Goal: Task Accomplishment & Management: Use online tool/utility

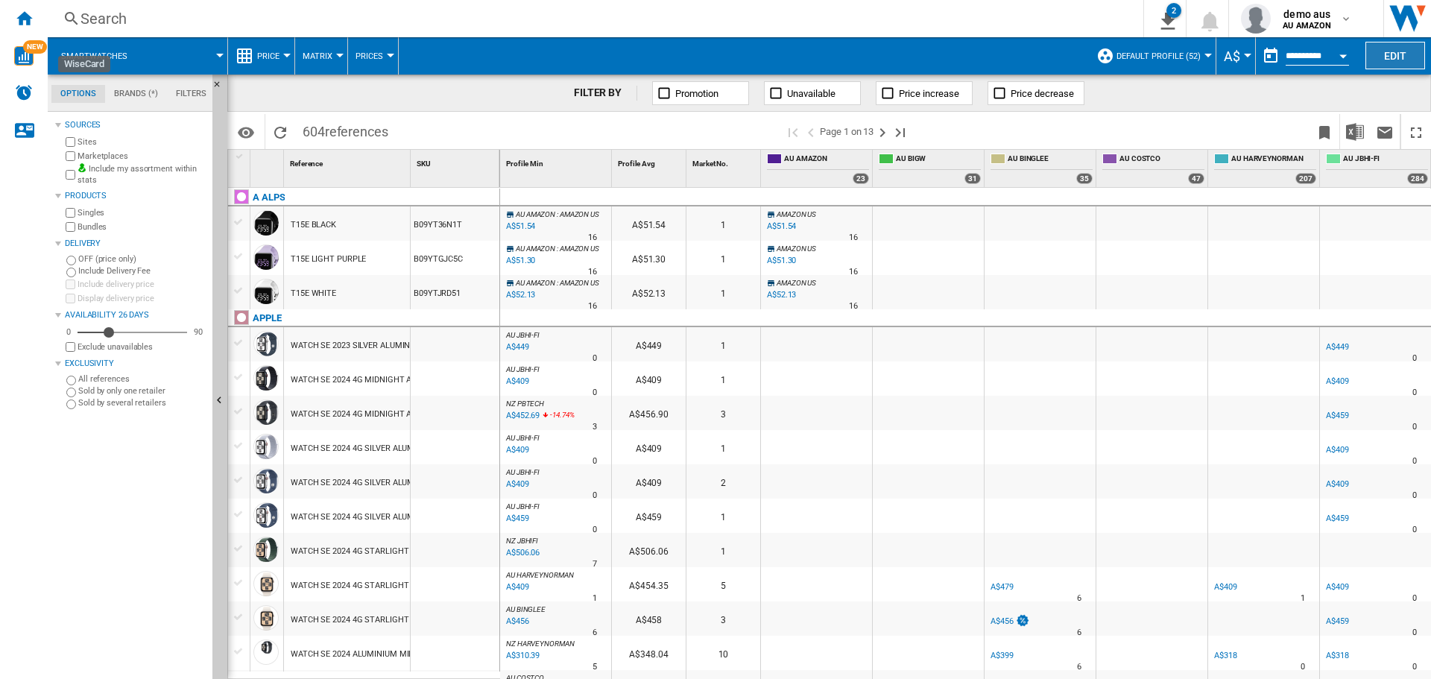
click at [1400, 57] on button "Edit" at bounding box center [1396, 56] width 60 height 28
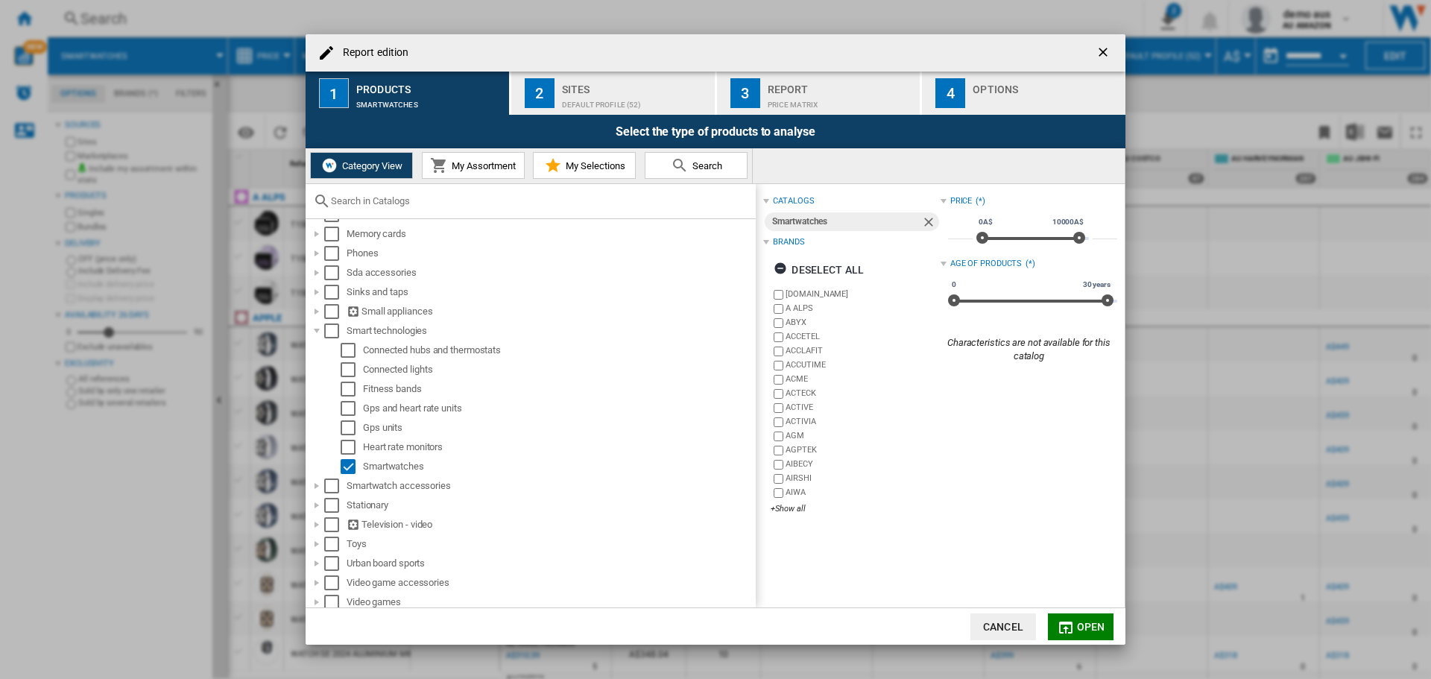
scroll to position [394, 0]
click at [350, 462] on div "Select" at bounding box center [348, 463] width 15 height 15
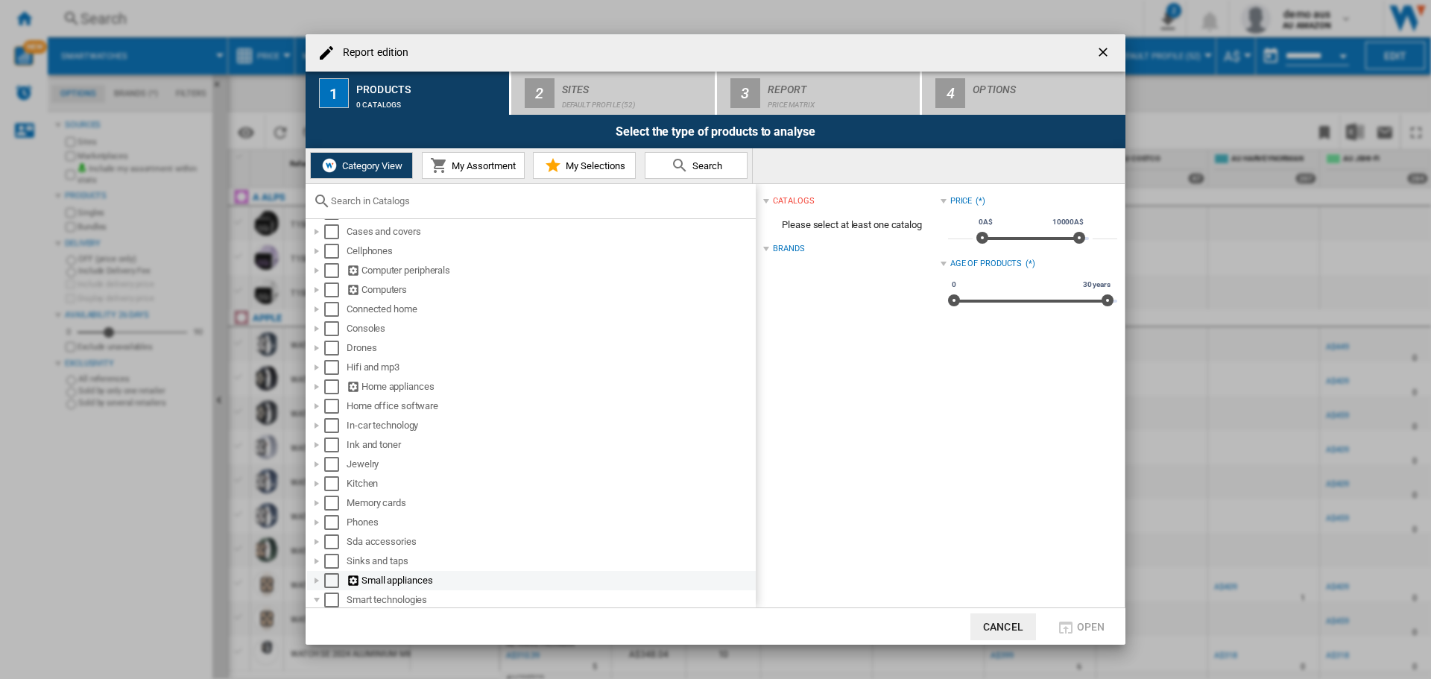
scroll to position [96, 0]
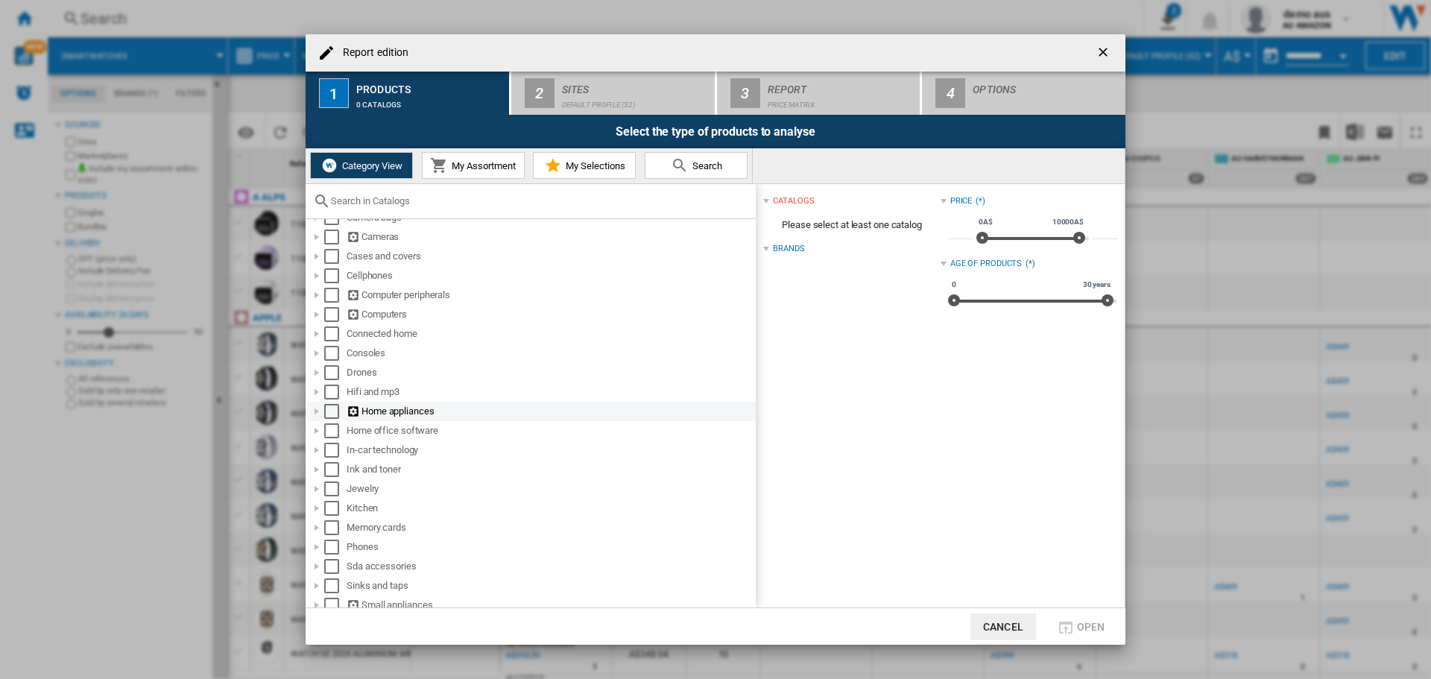
click at [319, 410] on div "Report edition ..." at bounding box center [316, 411] width 15 height 15
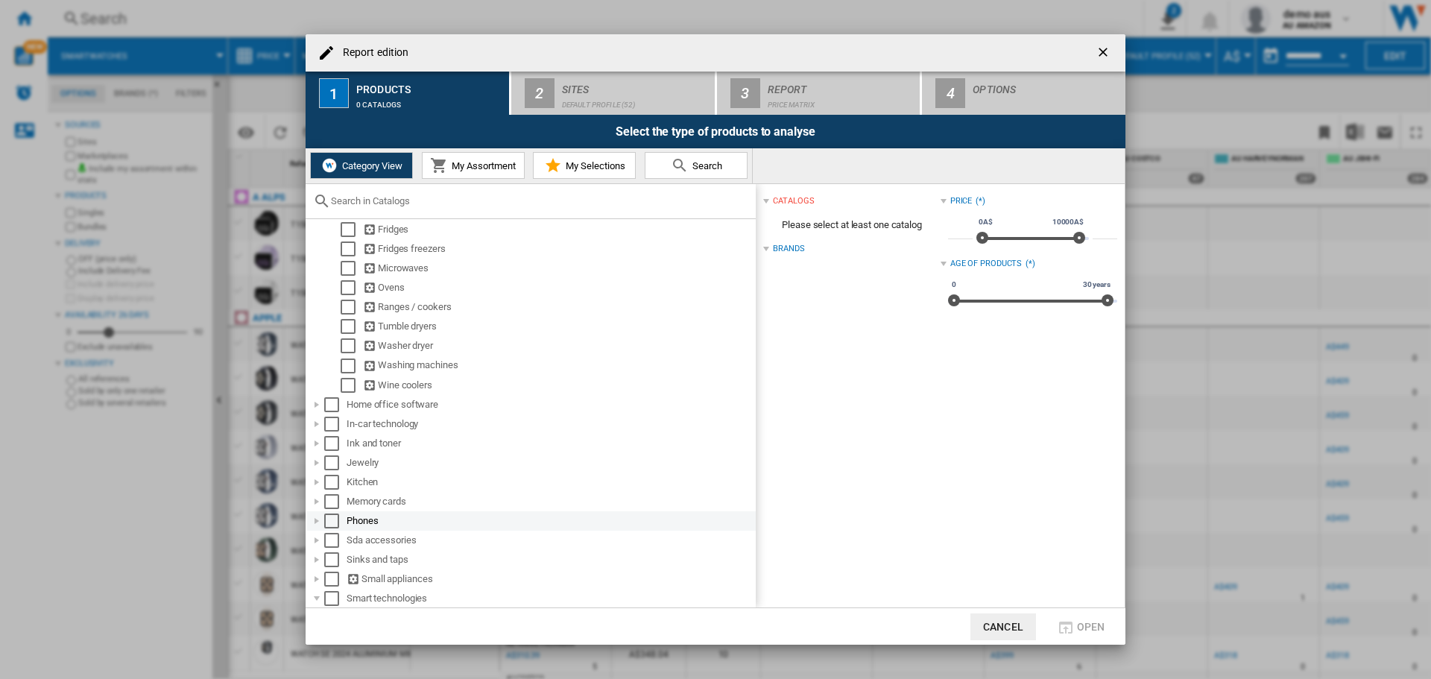
scroll to position [469, 0]
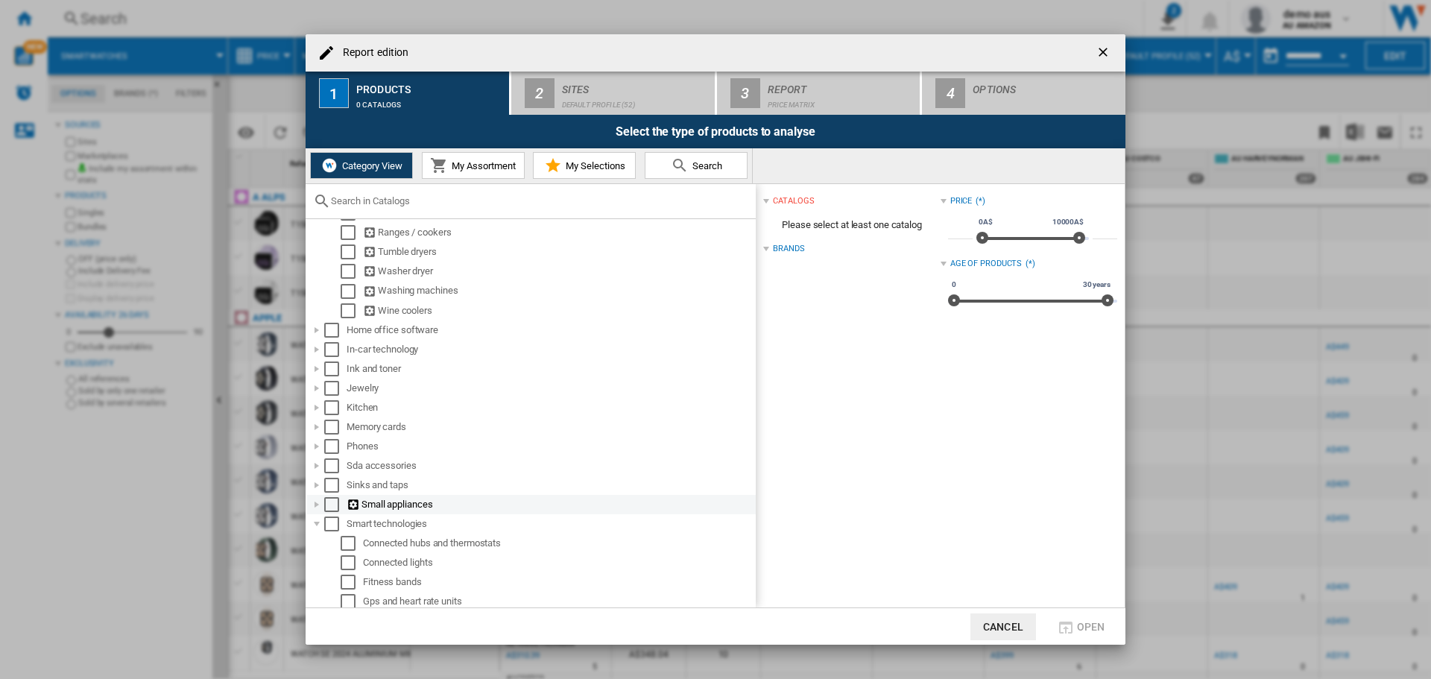
click at [317, 502] on div "Report edition ..." at bounding box center [316, 504] width 15 height 15
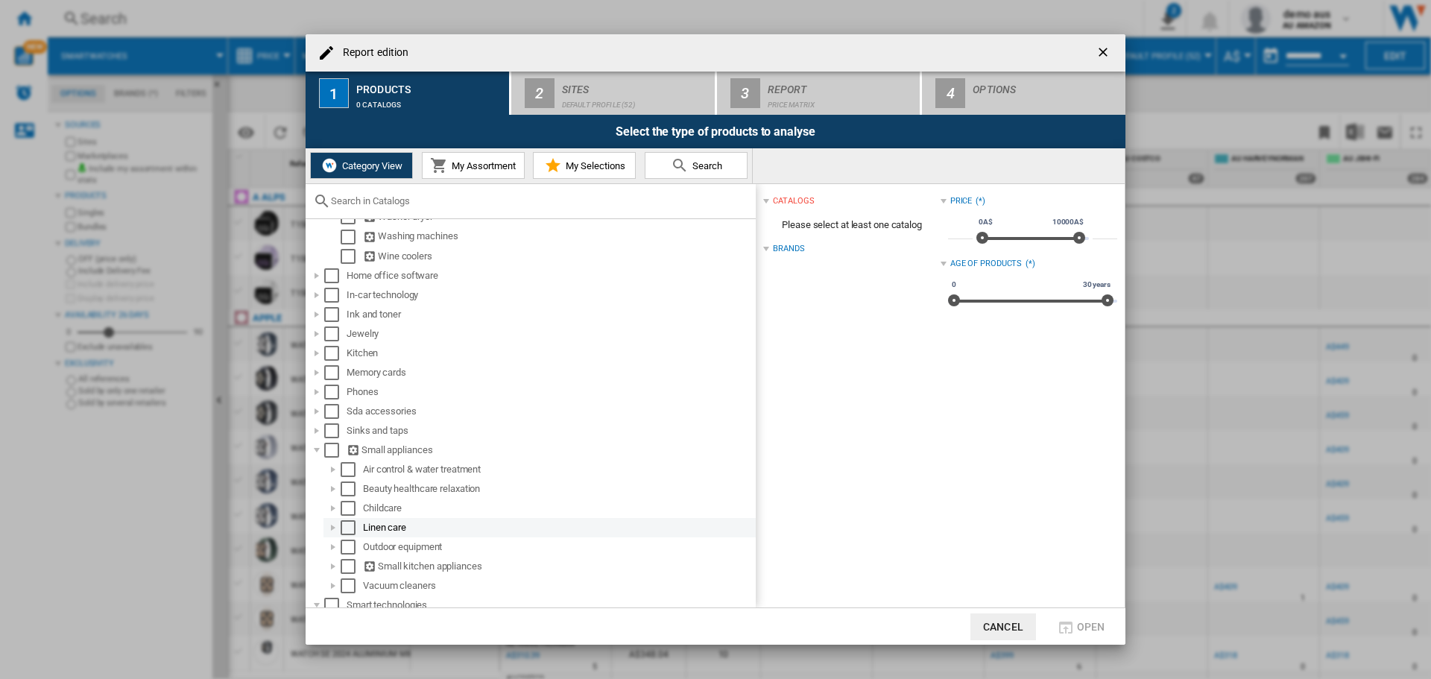
scroll to position [543, 0]
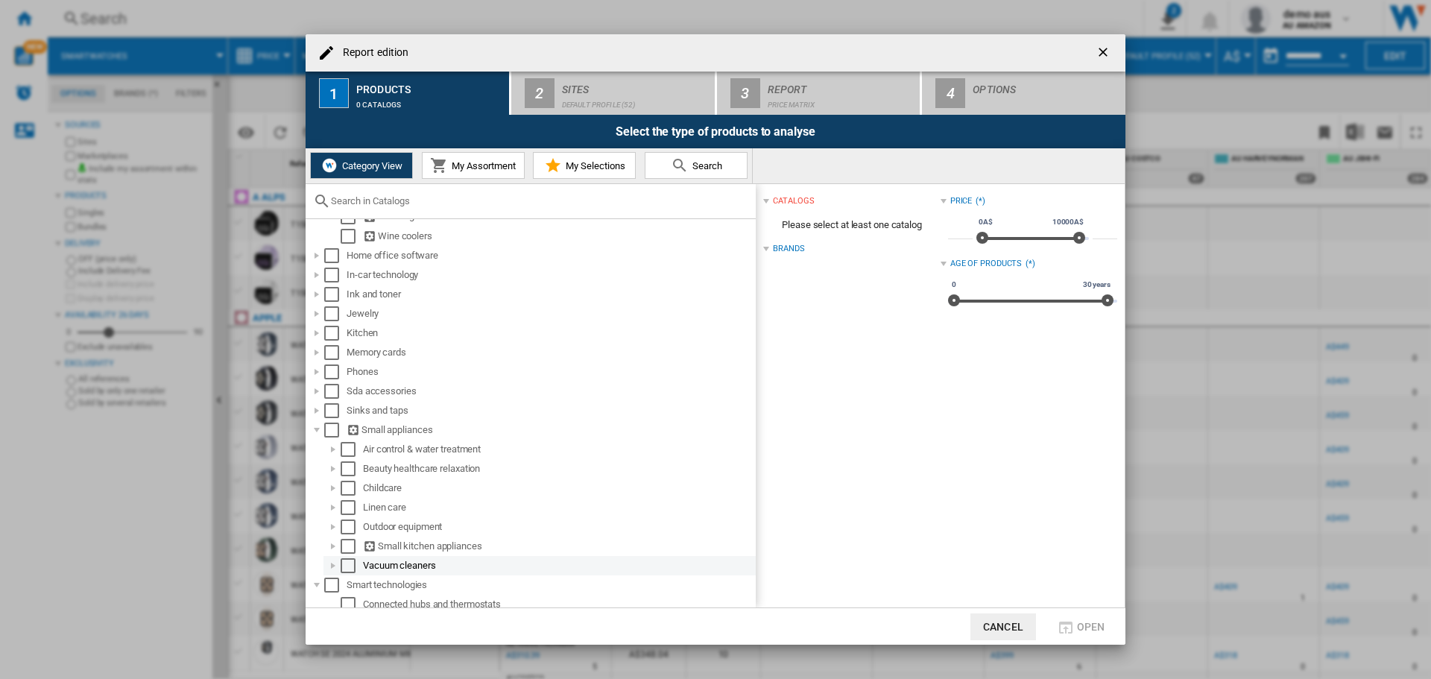
click at [331, 567] on div "Report edition ..." at bounding box center [333, 565] width 15 height 15
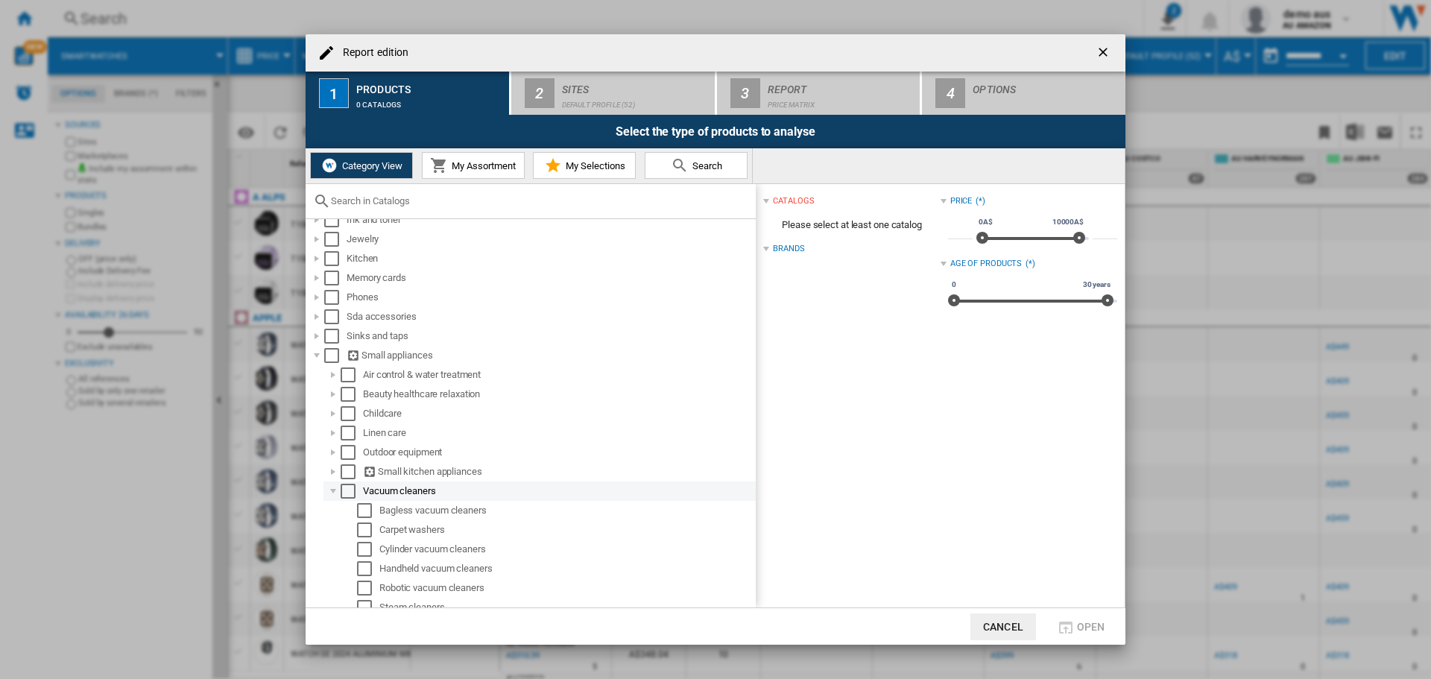
scroll to position [693, 0]
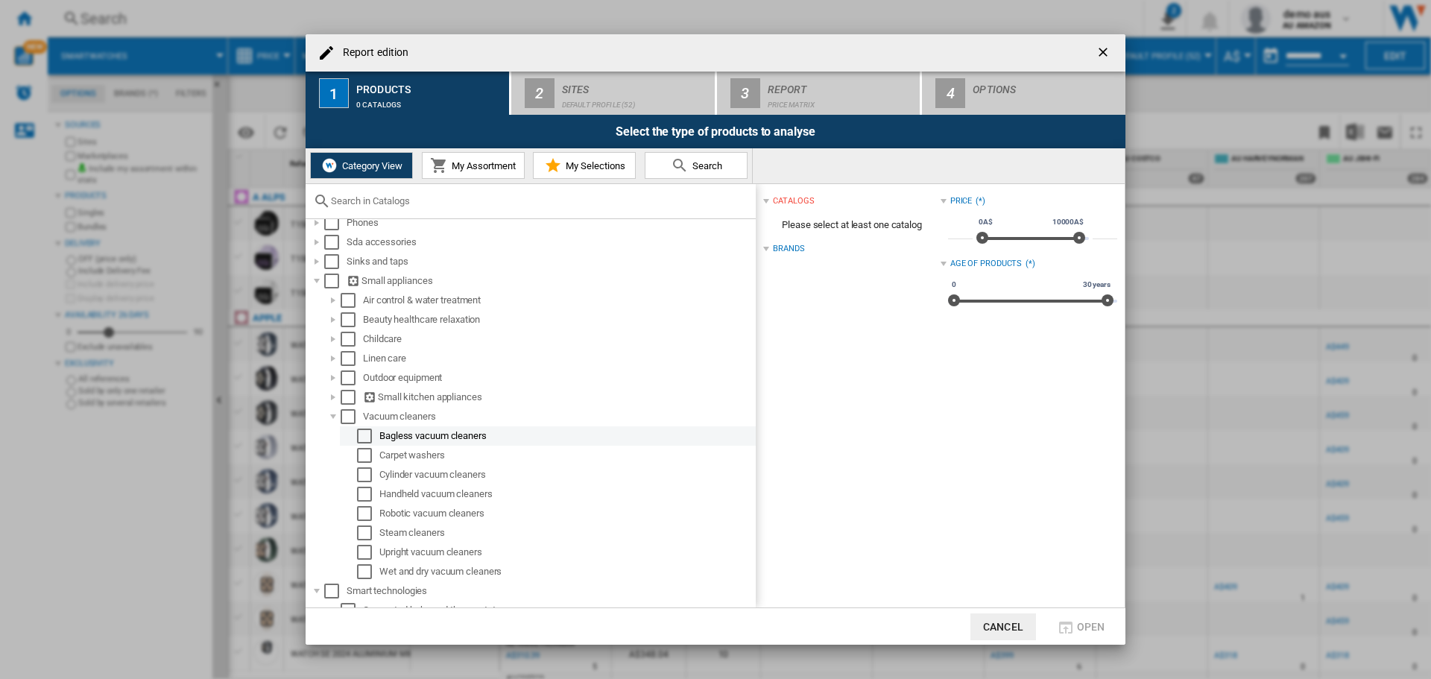
click at [366, 435] on div "Select" at bounding box center [364, 436] width 15 height 15
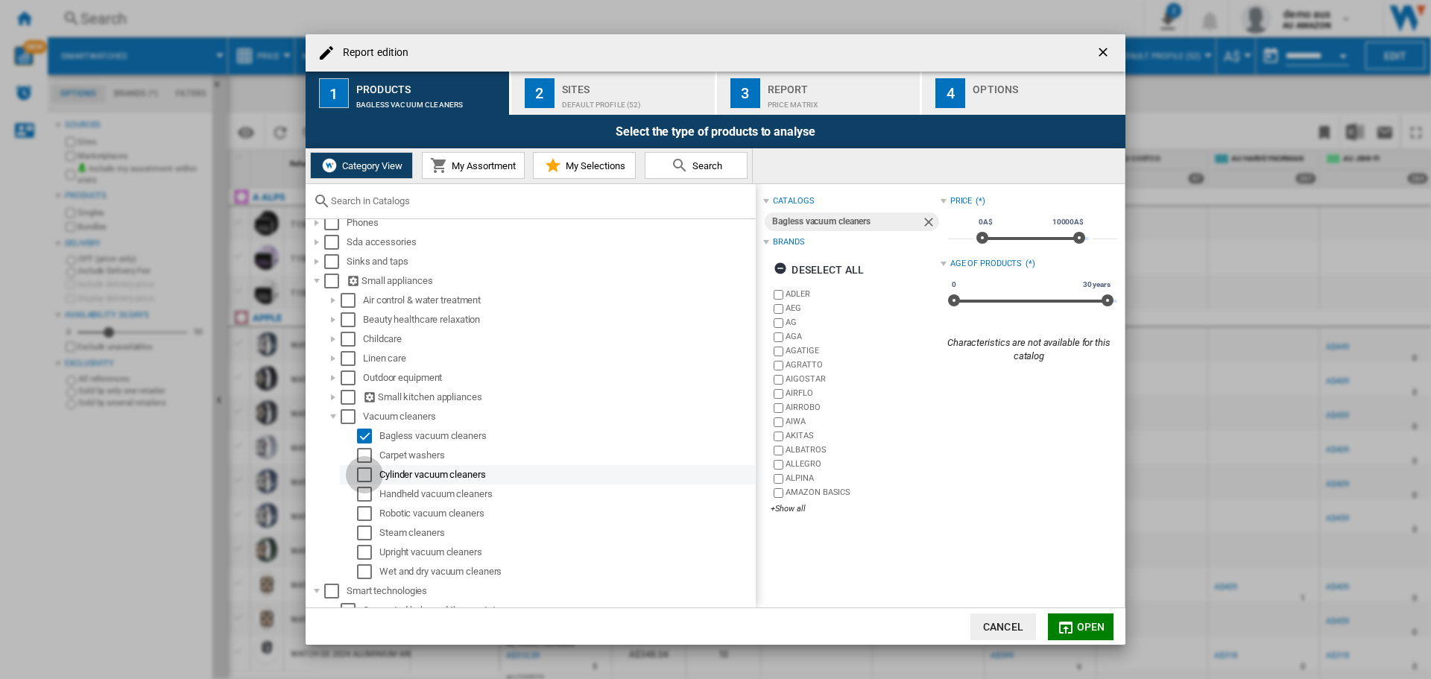
click at [366, 478] on div "Select" at bounding box center [364, 474] width 15 height 15
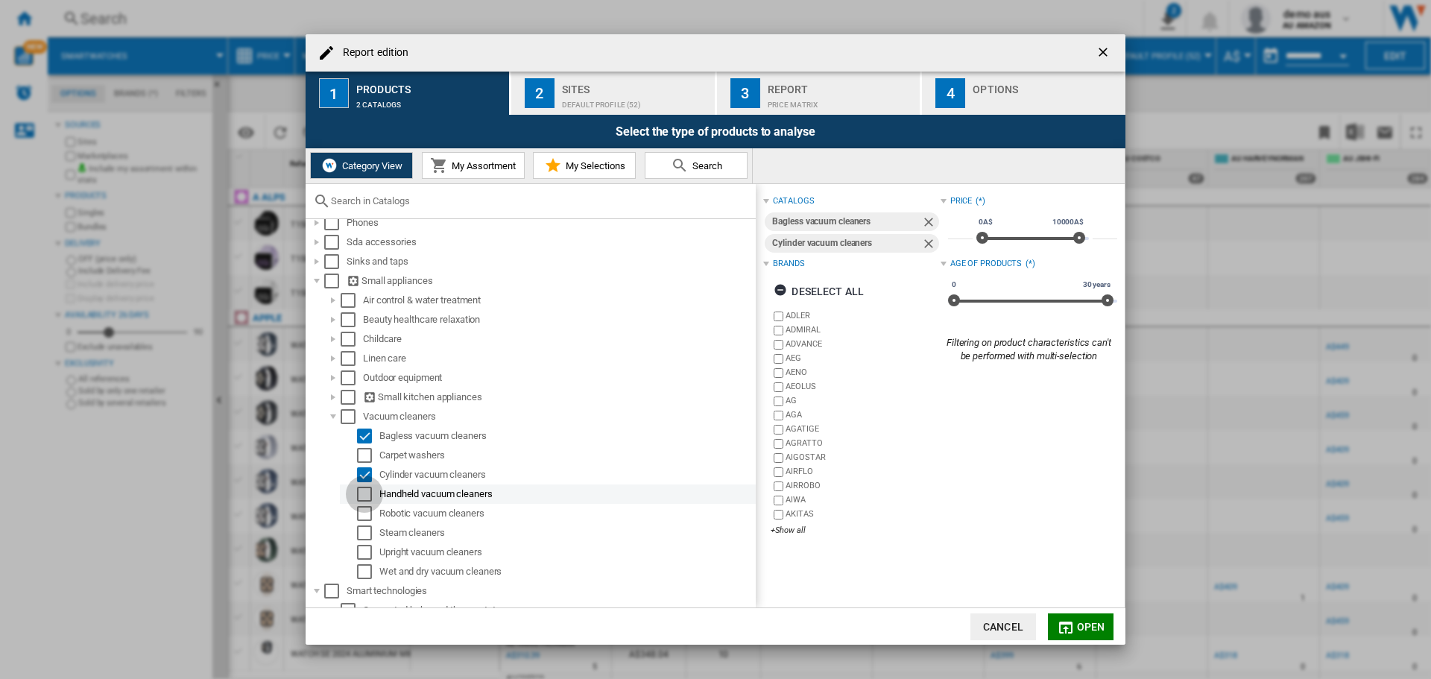
click at [362, 492] on div "Select" at bounding box center [364, 494] width 15 height 15
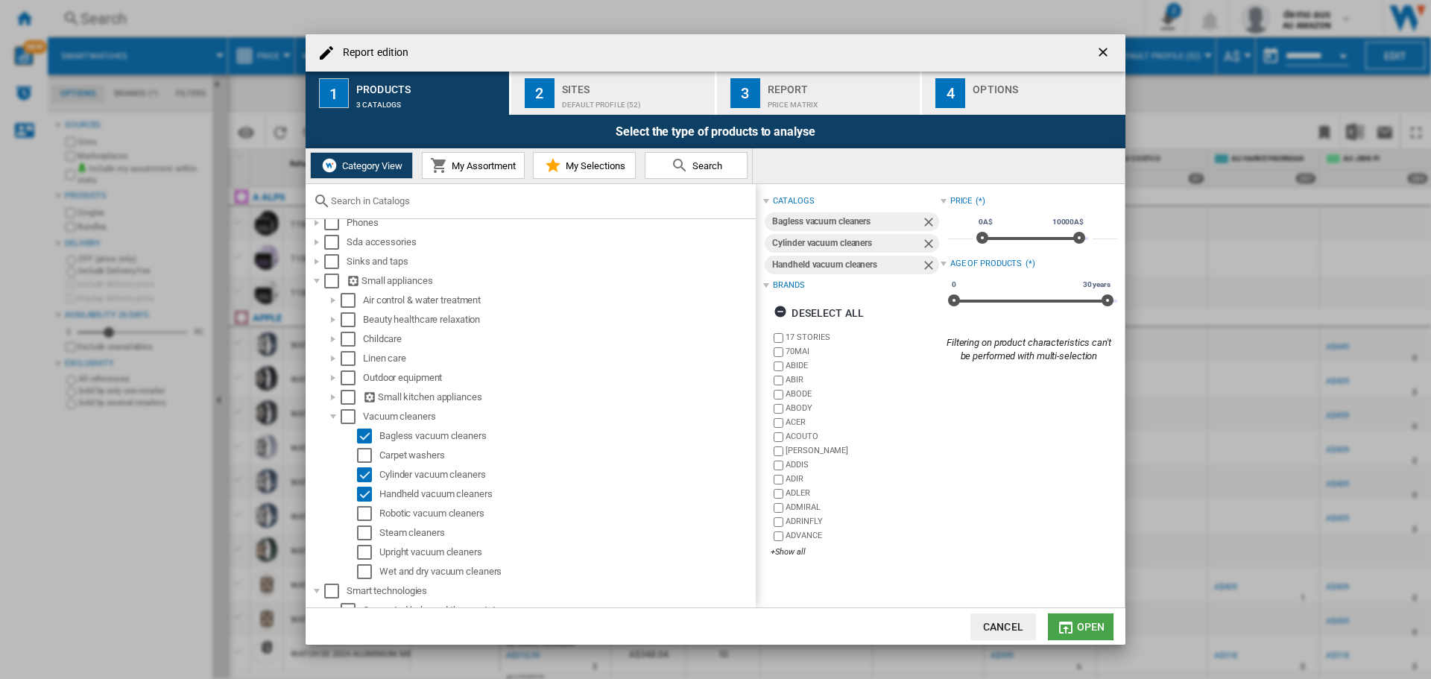
click at [1080, 626] on span "Open" at bounding box center [1091, 627] width 28 height 12
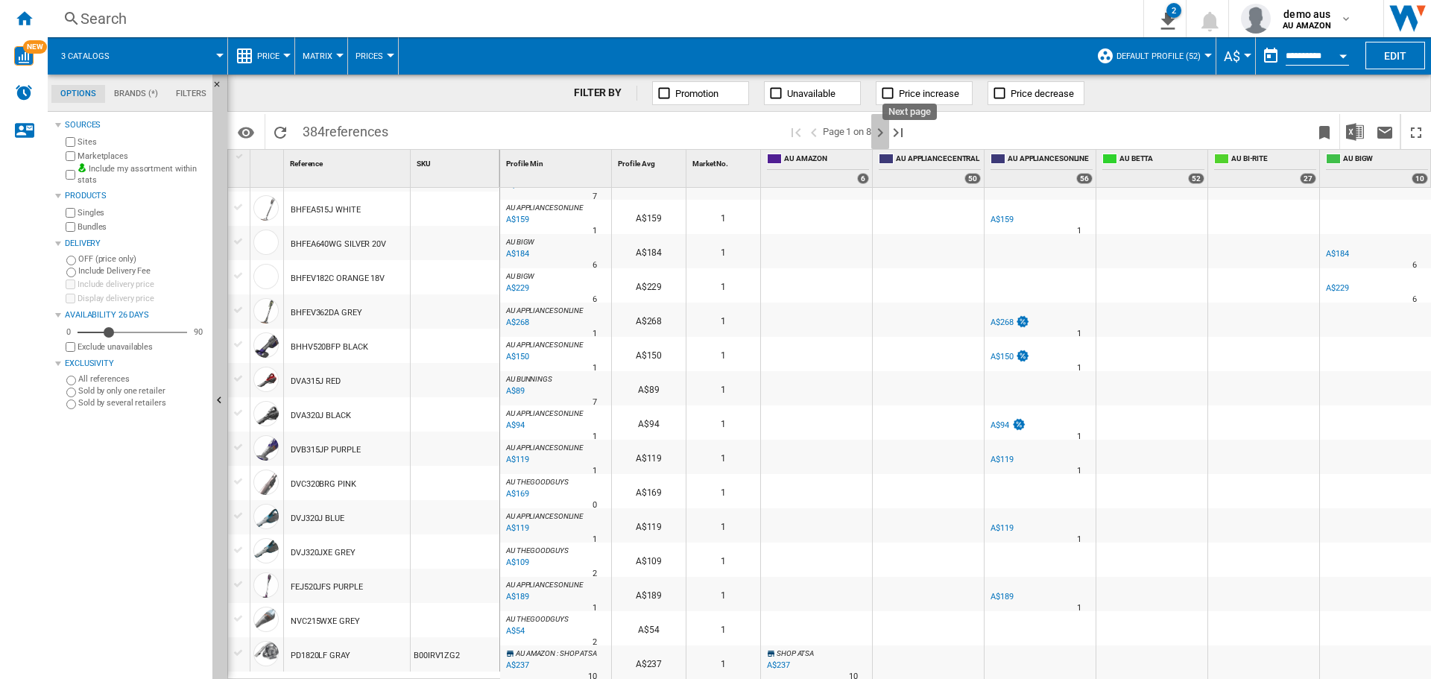
click at [881, 135] on ng-md-icon "Next page" at bounding box center [881, 133] width 18 height 18
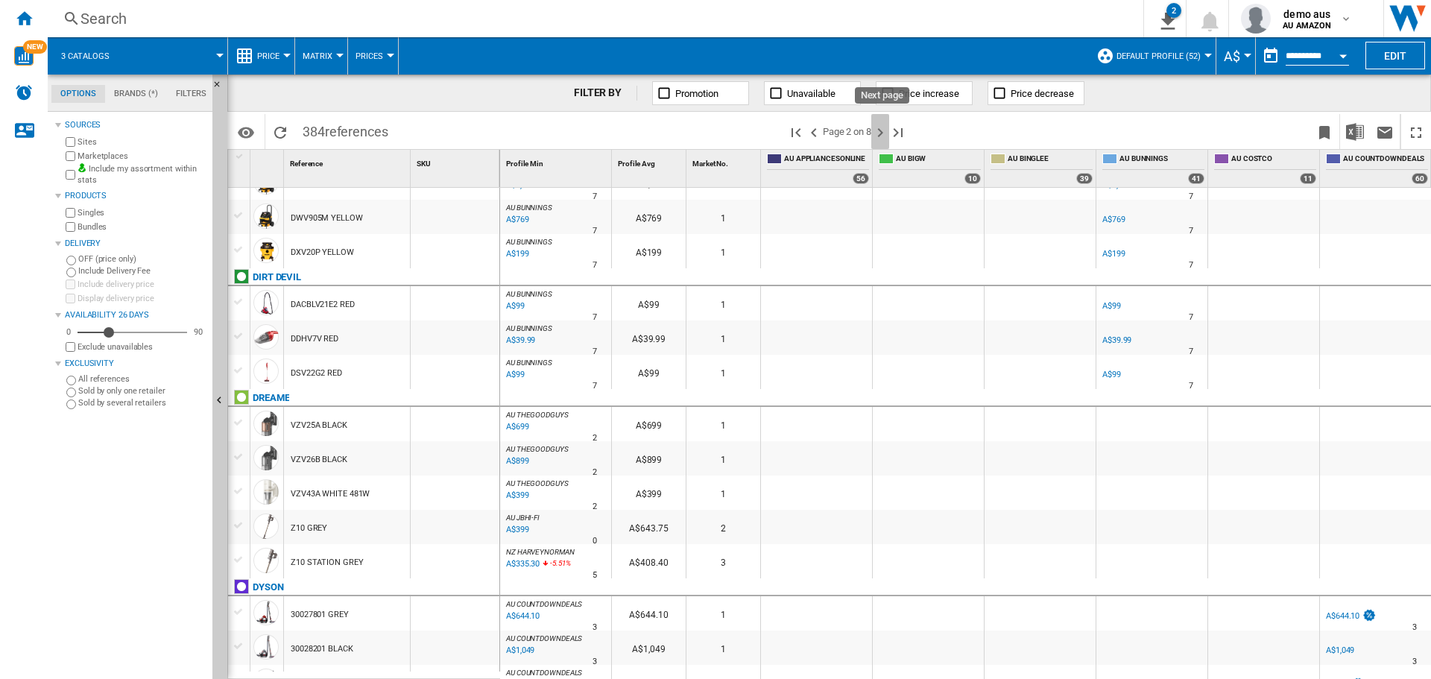
click at [880, 129] on ng-md-icon "Next page" at bounding box center [881, 133] width 18 height 18
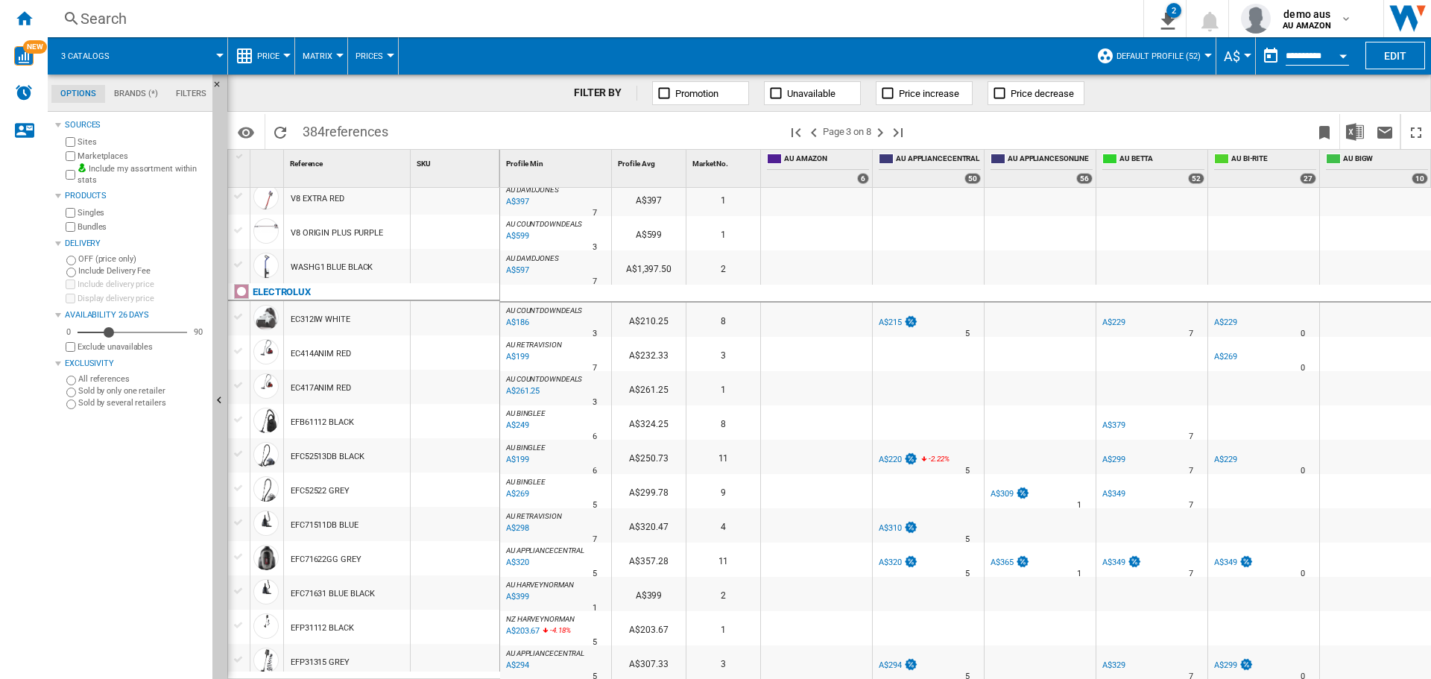
scroll to position [1267, 0]
